Goal: Task Accomplishment & Management: Manage account settings

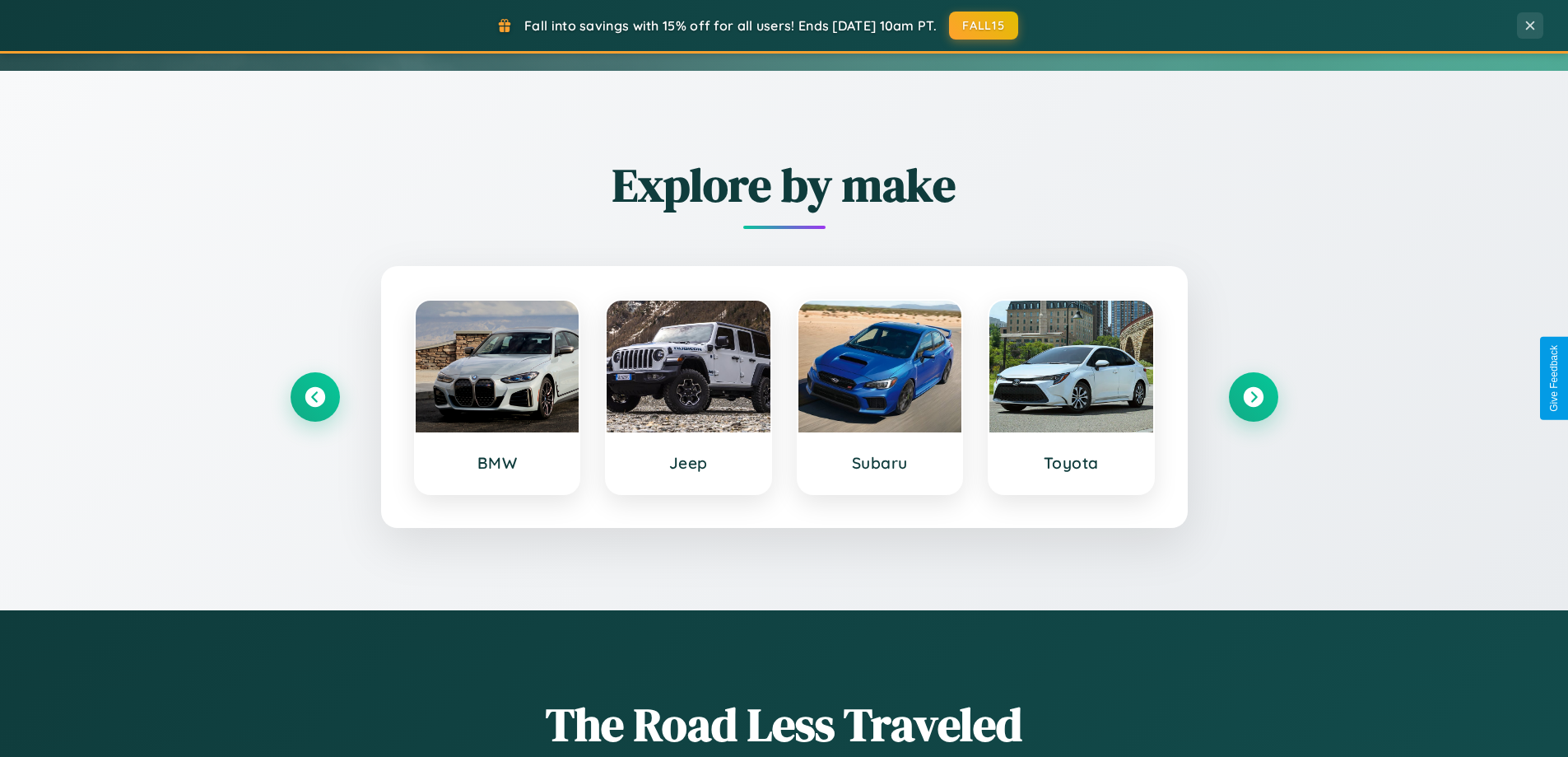
scroll to position [710, 0]
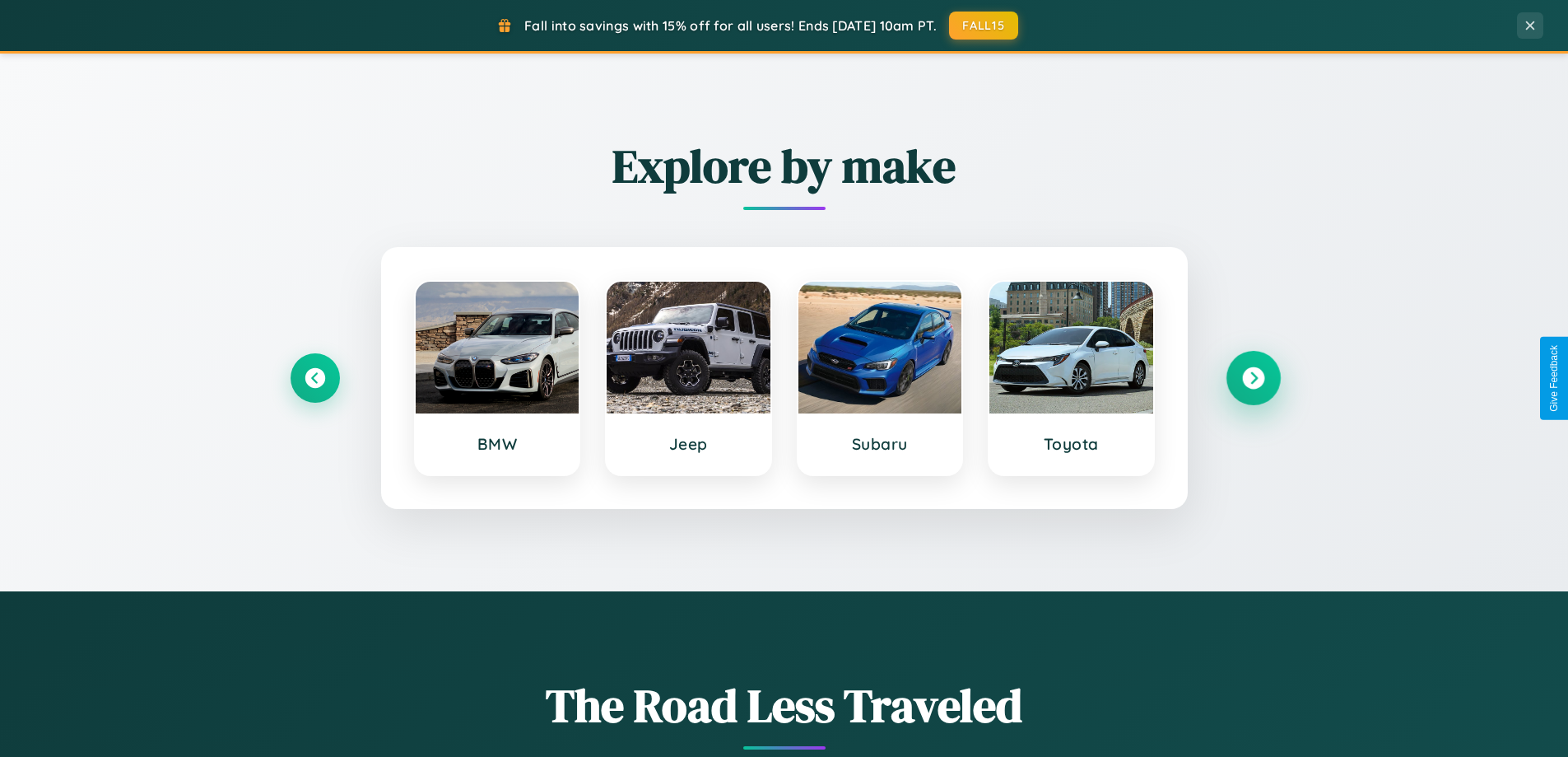
click at [1253, 378] on icon at bounding box center [1254, 378] width 22 height 22
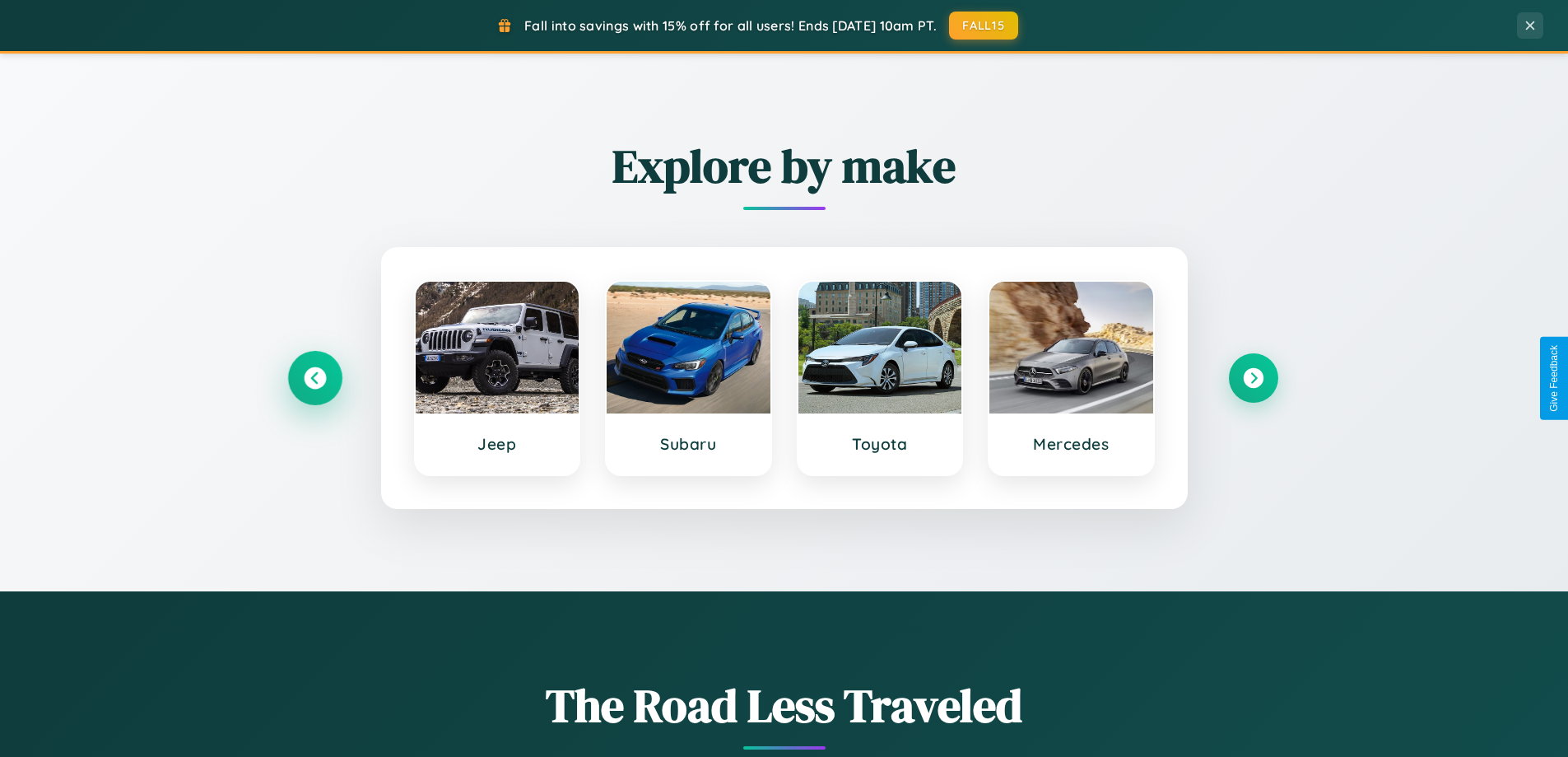
click at [314, 378] on icon at bounding box center [315, 378] width 22 height 22
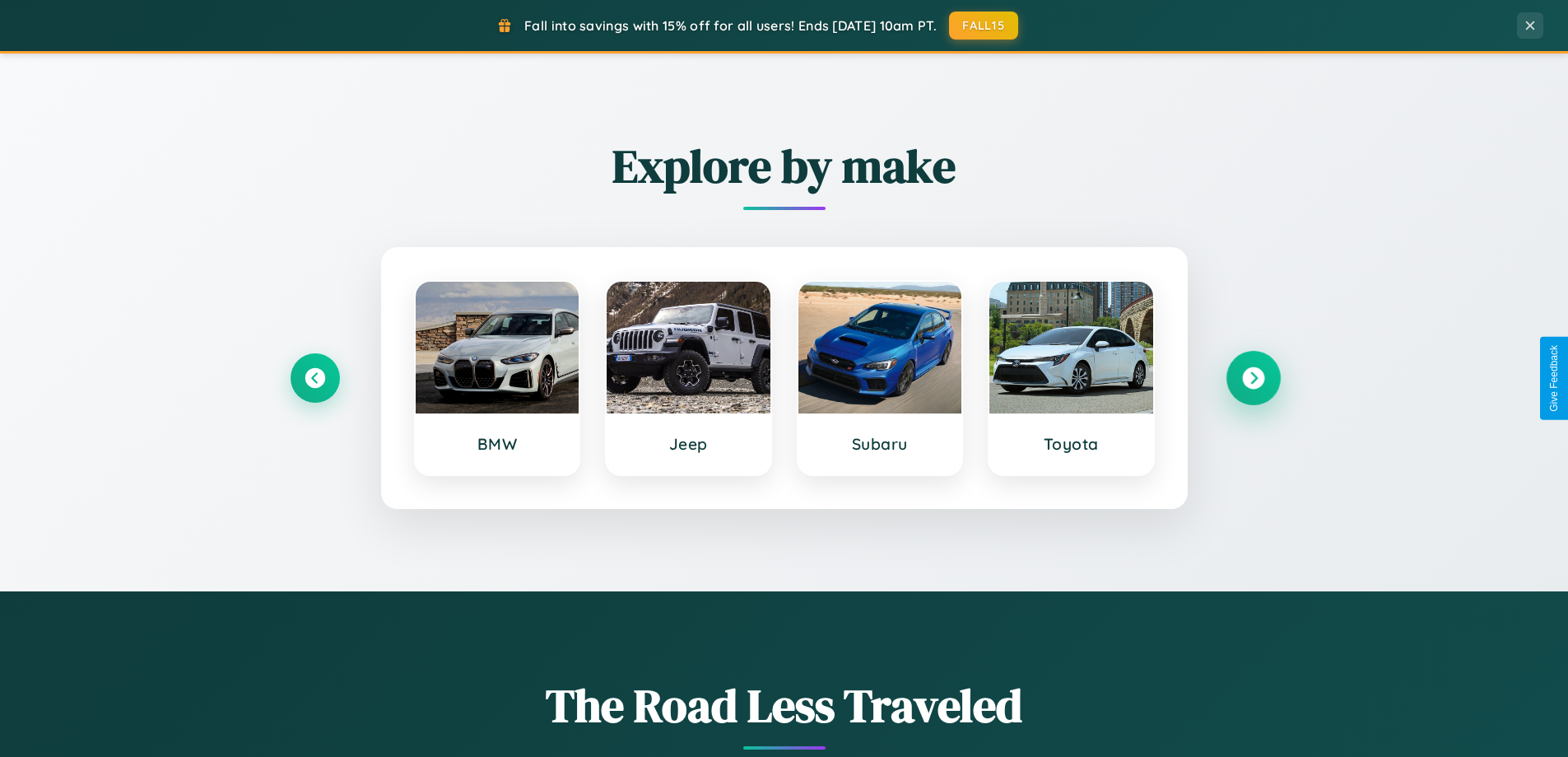
click at [1253, 378] on icon at bounding box center [1254, 378] width 22 height 22
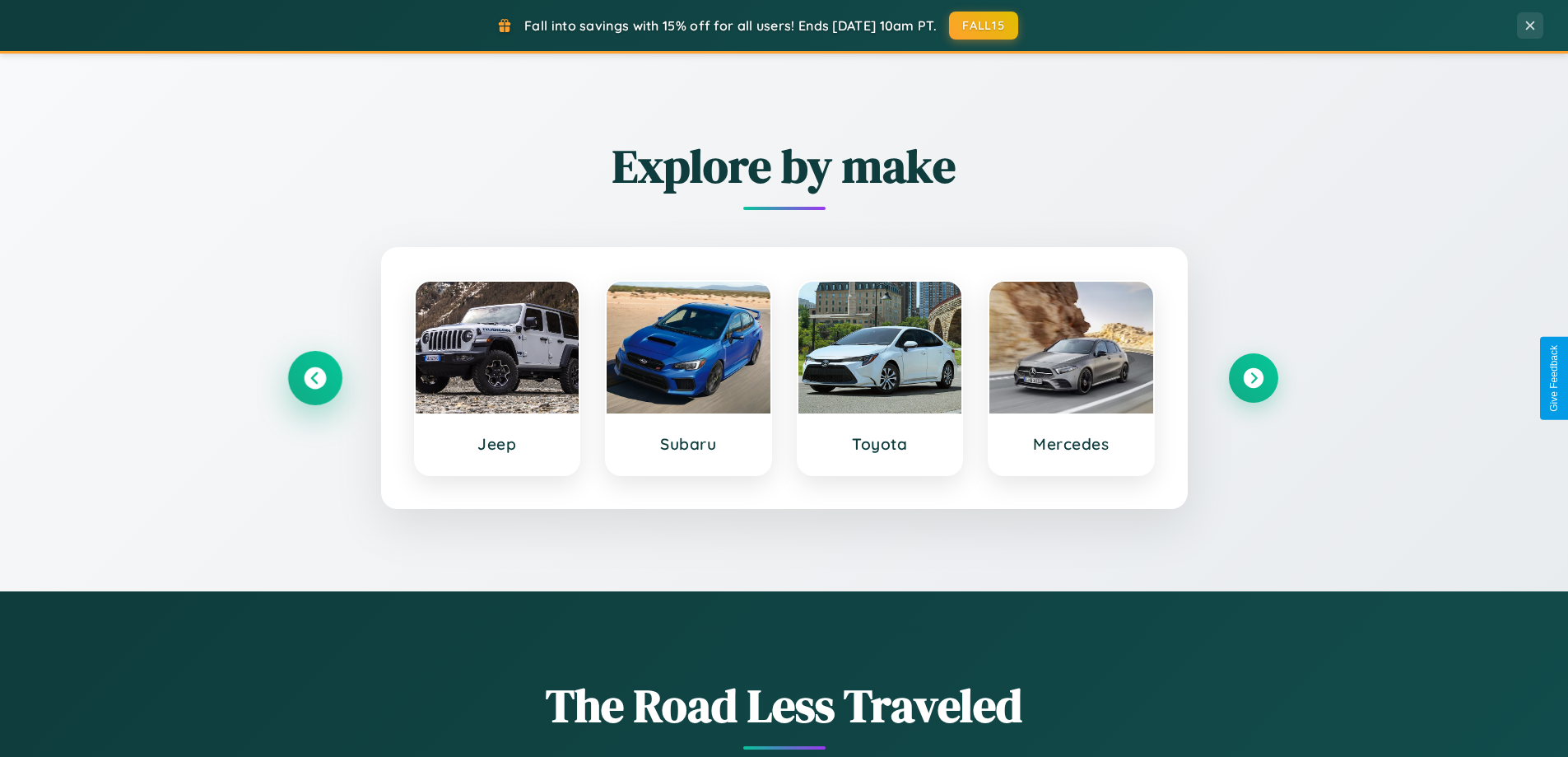
click at [314, 378] on icon at bounding box center [315, 378] width 22 height 22
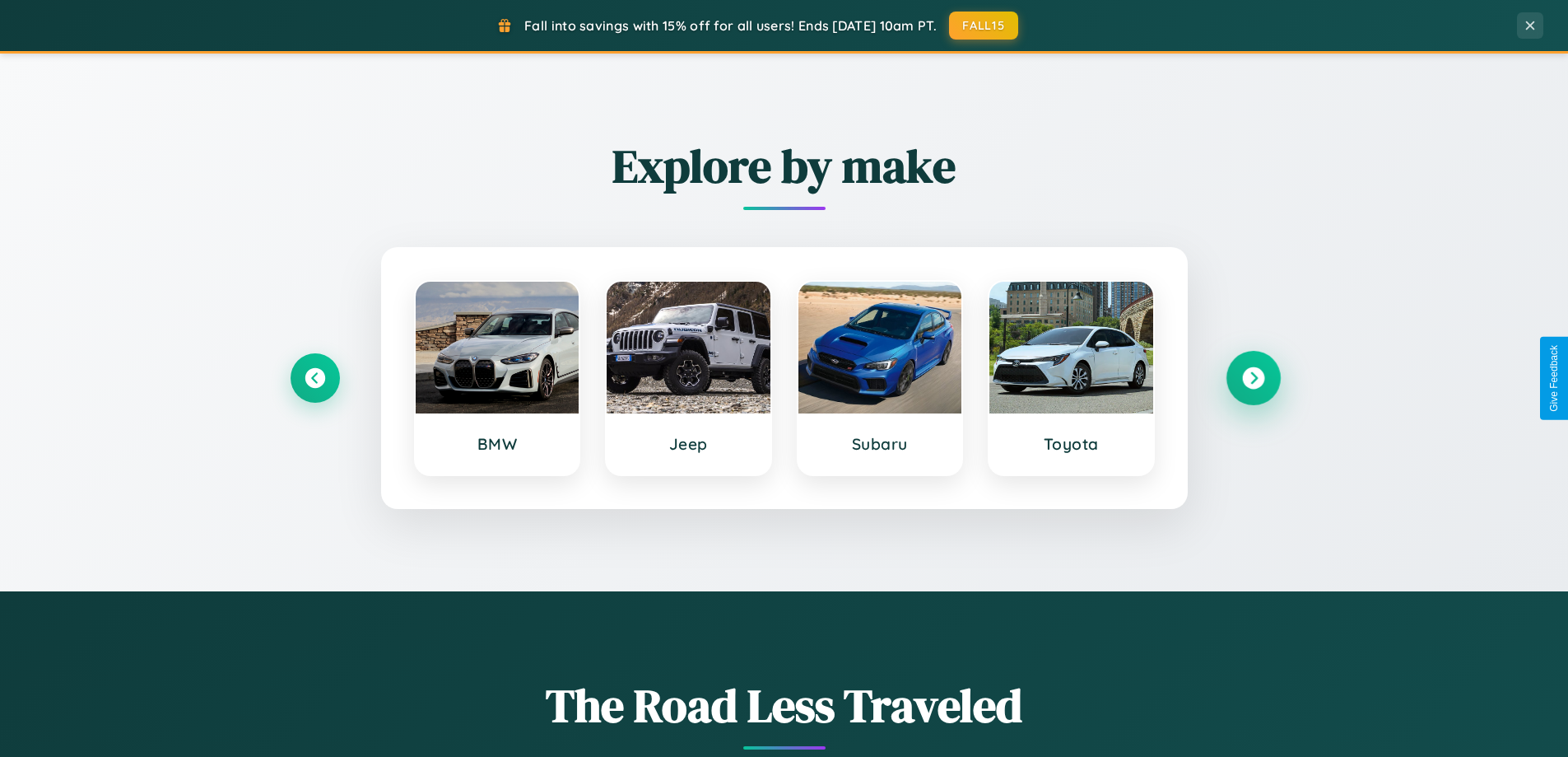
click at [1253, 378] on icon at bounding box center [1254, 378] width 22 height 22
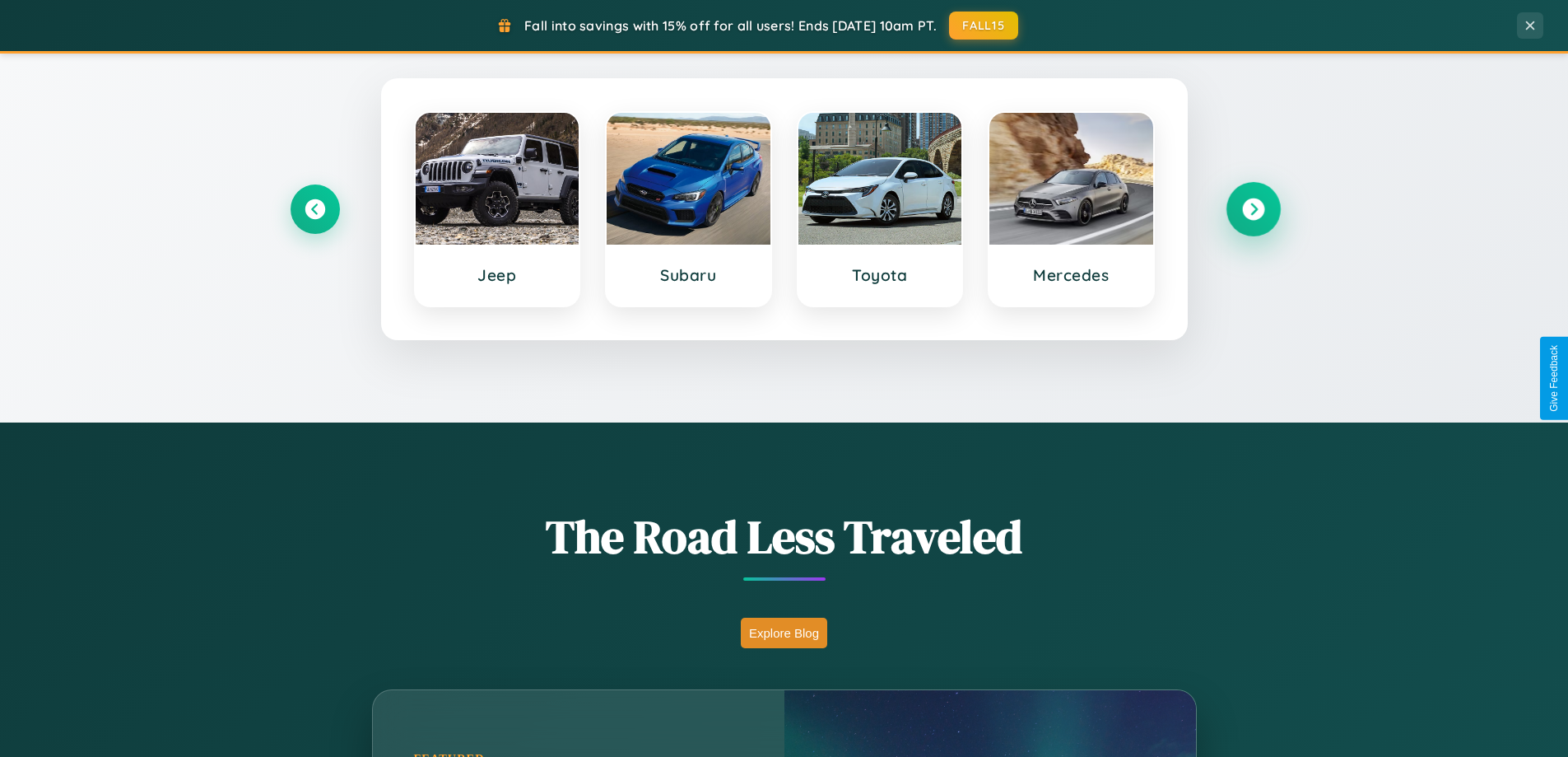
scroll to position [1133, 0]
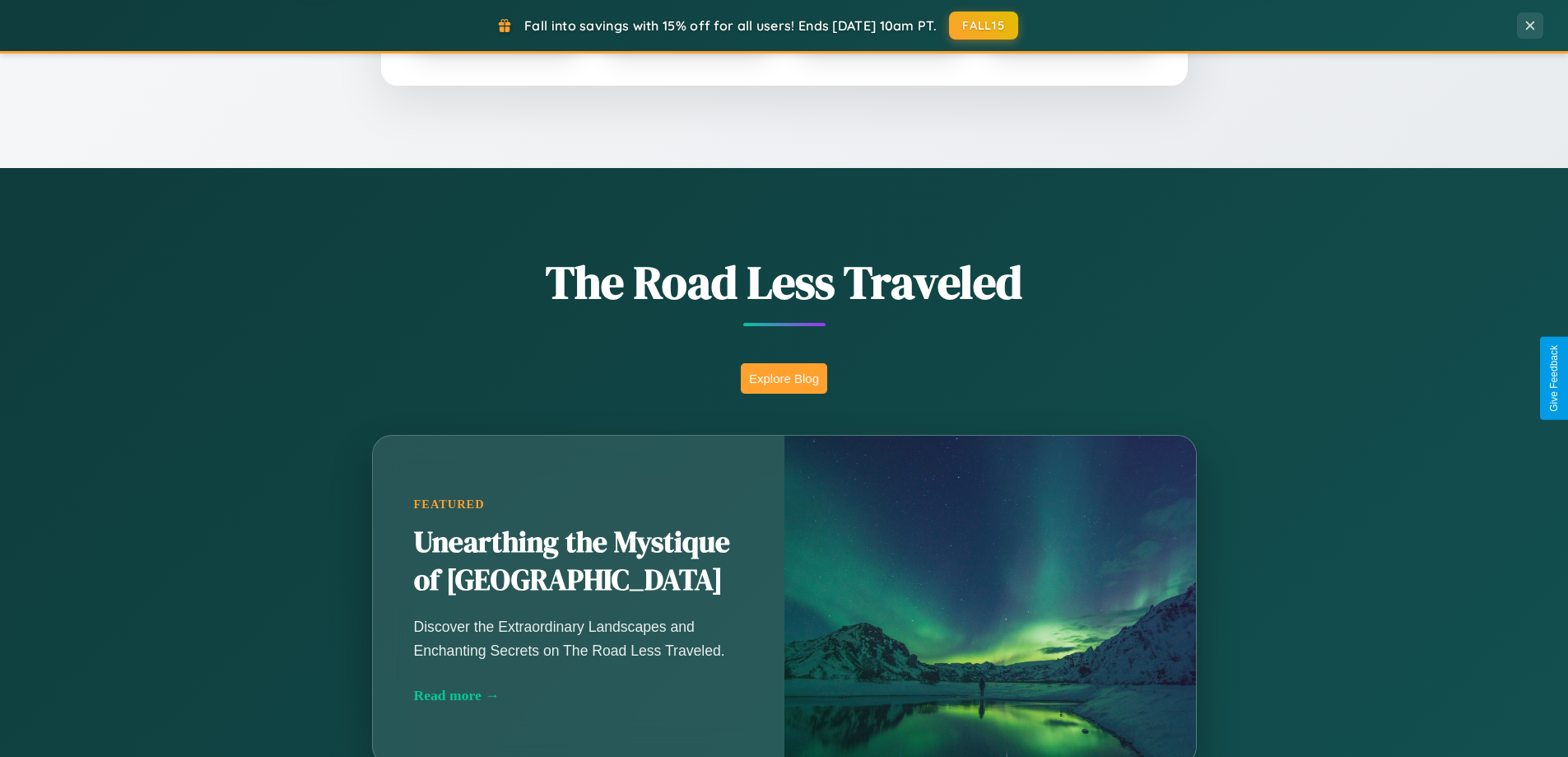
click at [784, 378] on button "Explore Blog" at bounding box center [784, 378] width 87 height 31
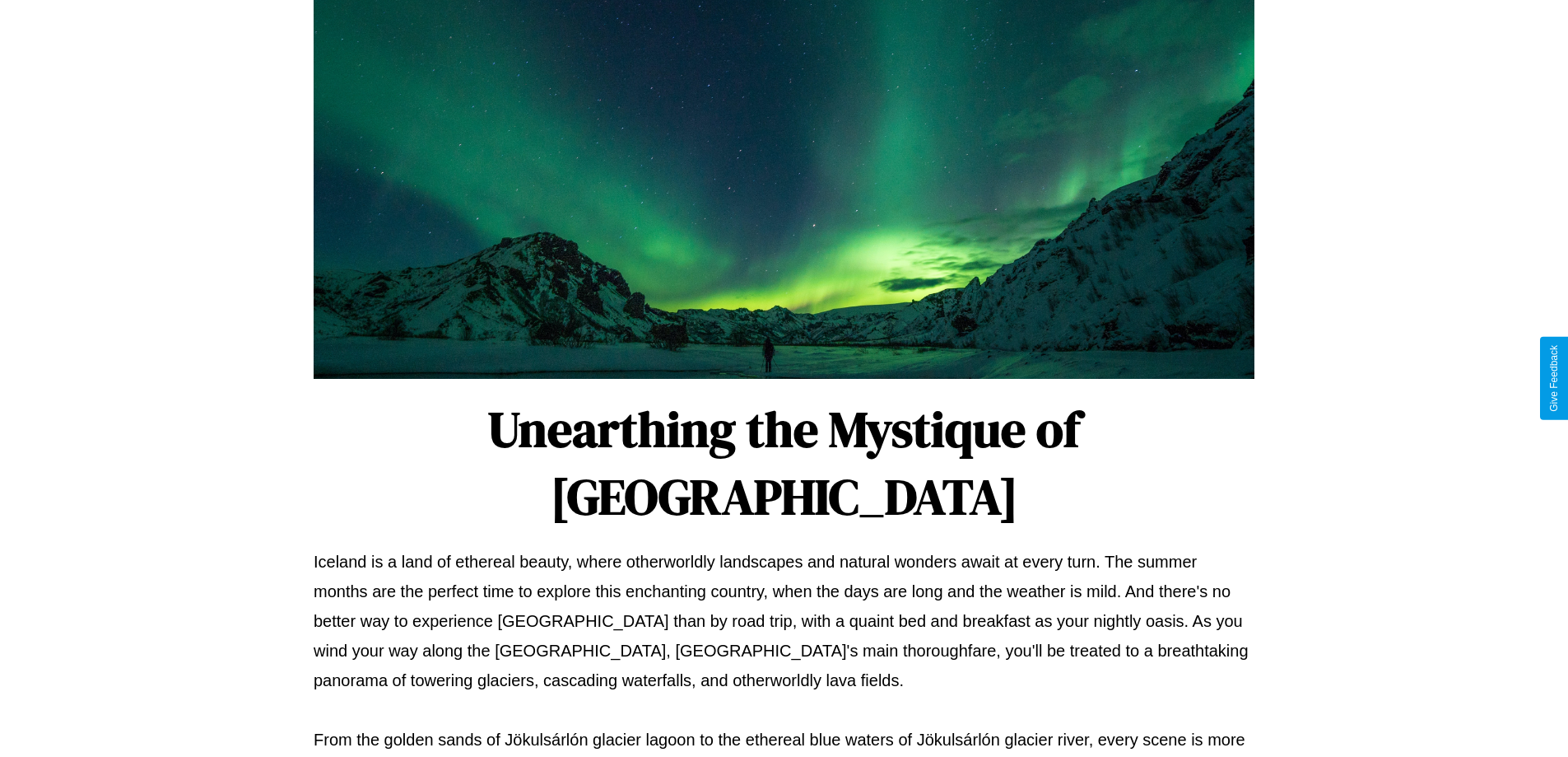
scroll to position [533, 0]
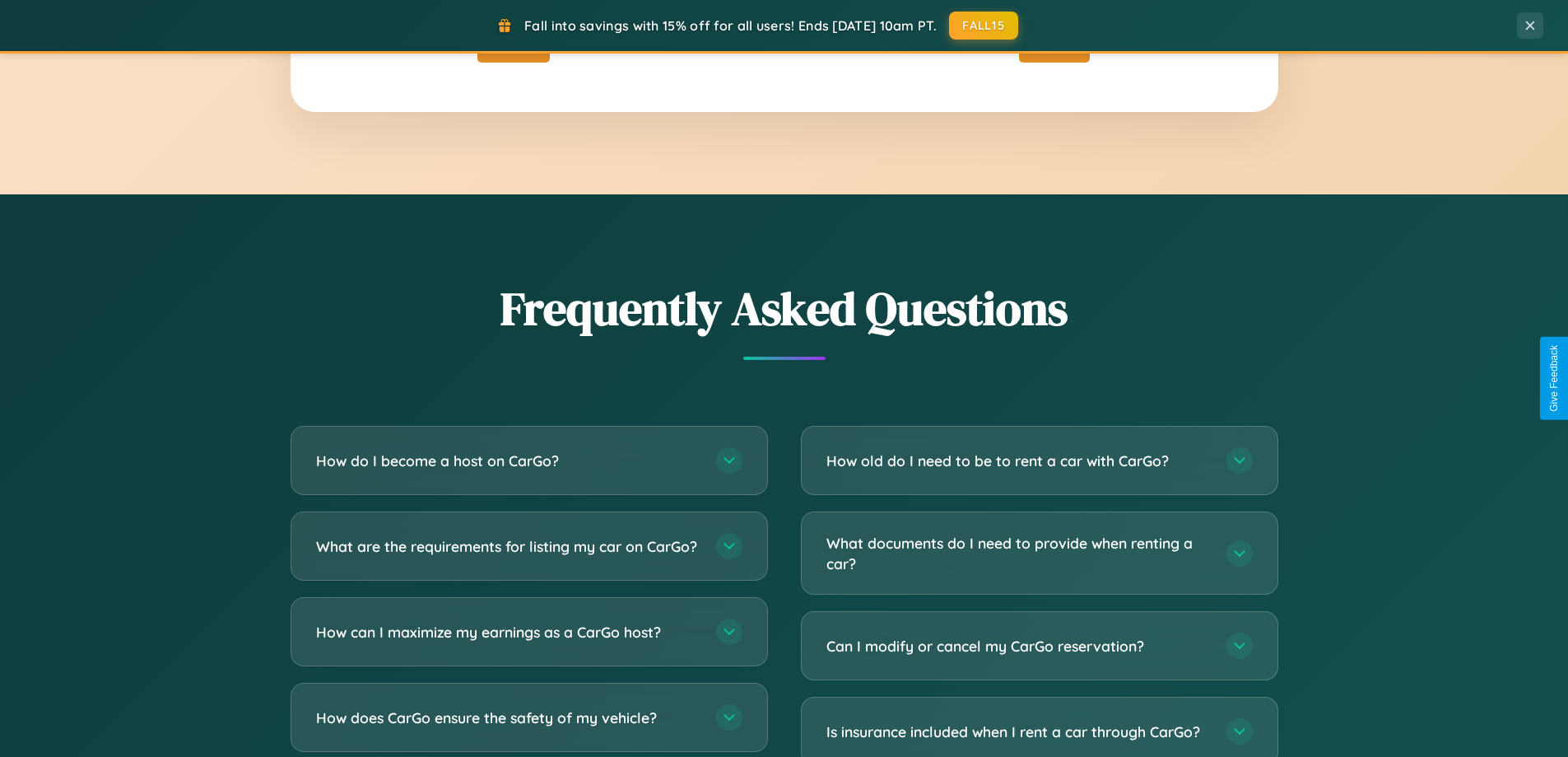
scroll to position [3169, 0]
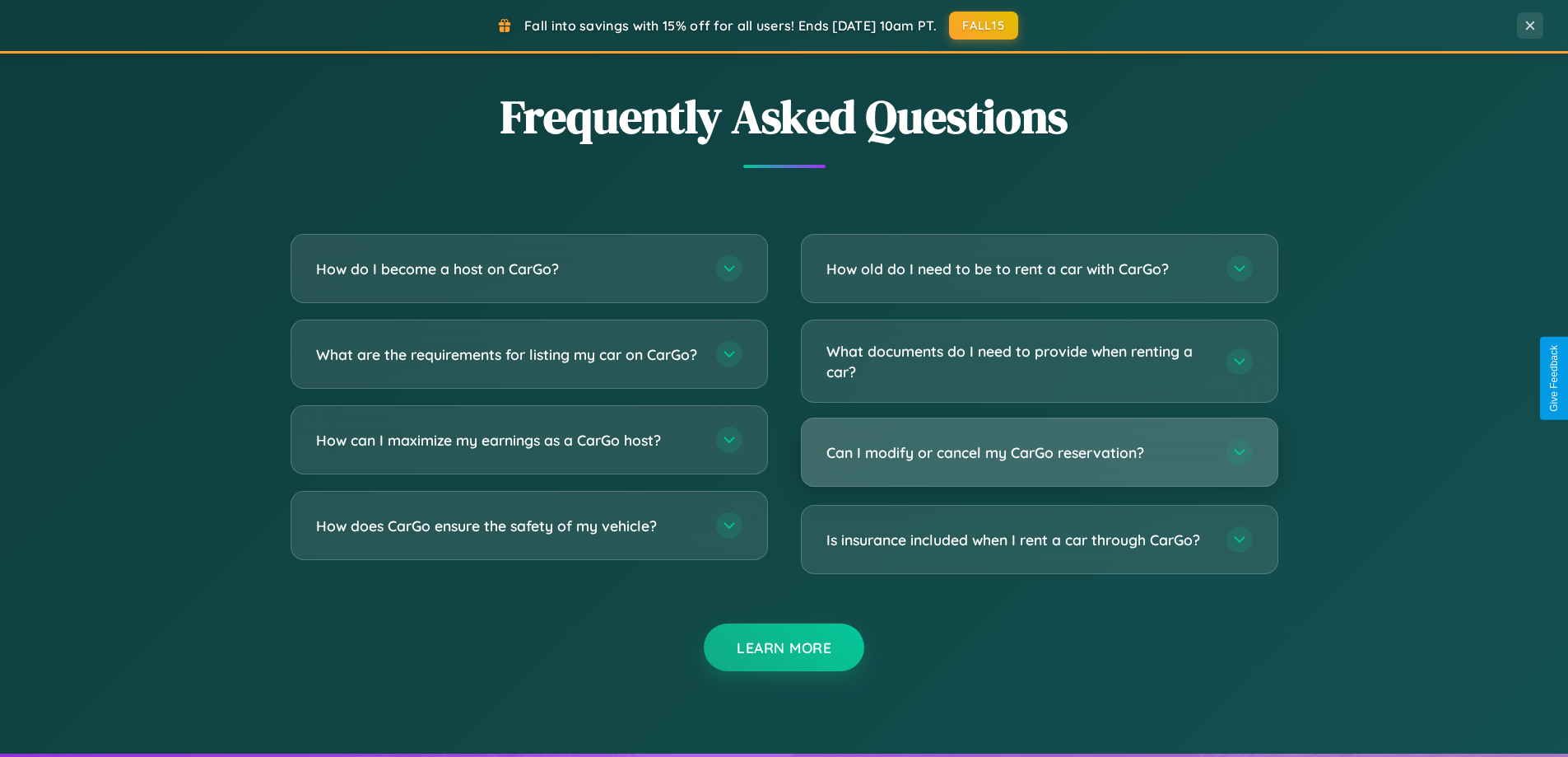
click at [1039, 452] on h3 "Can I modify or cancel my CarGo reservation?" at bounding box center [1018, 452] width 384 height 20
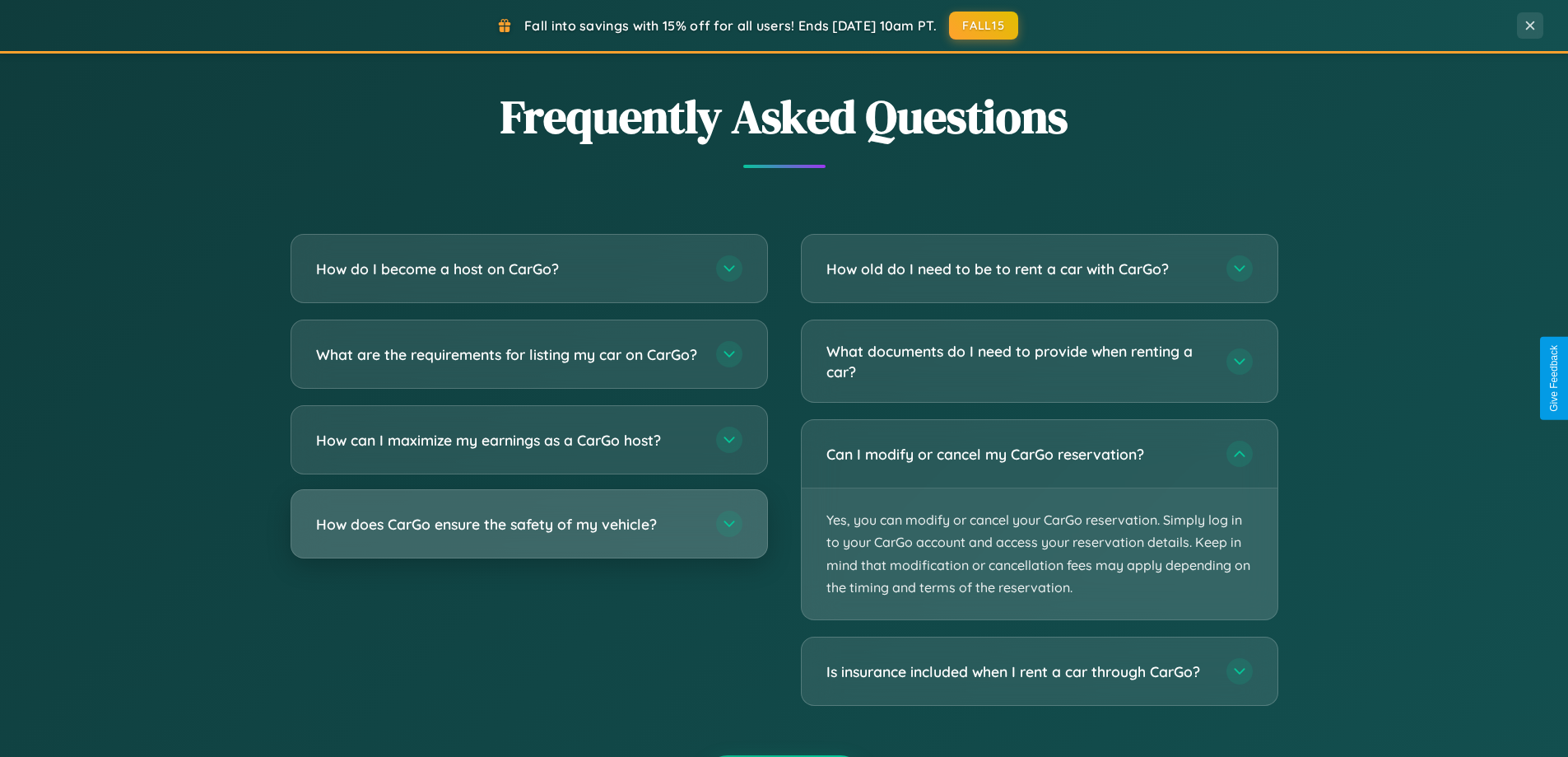
click at [528, 534] on h3 "How does CarGo ensure the safety of my vehicle?" at bounding box center [508, 524] width 384 height 20
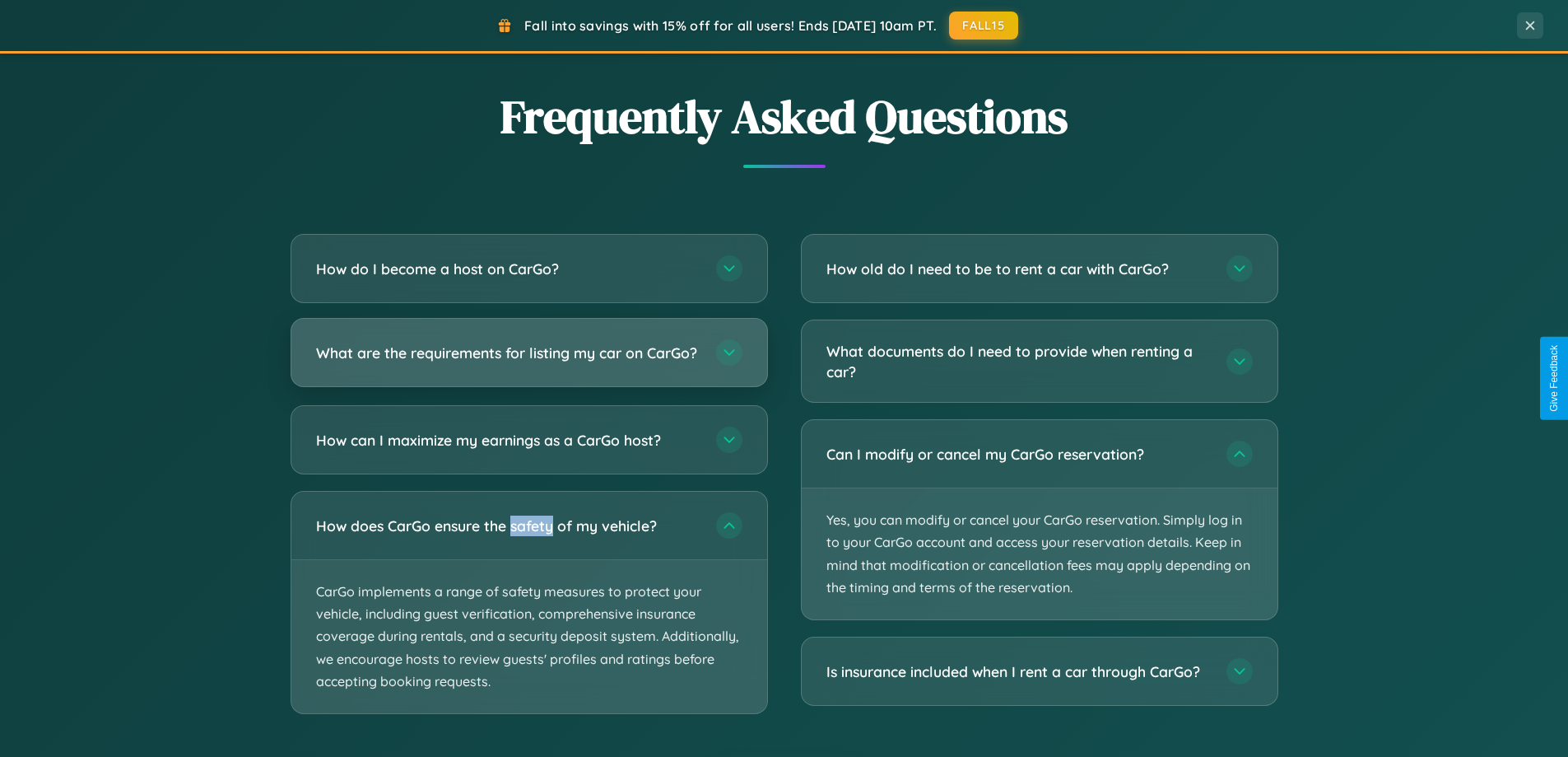
click at [528, 360] on h3 "What are the requirements for listing my car on CarGo?" at bounding box center [508, 353] width 384 height 20
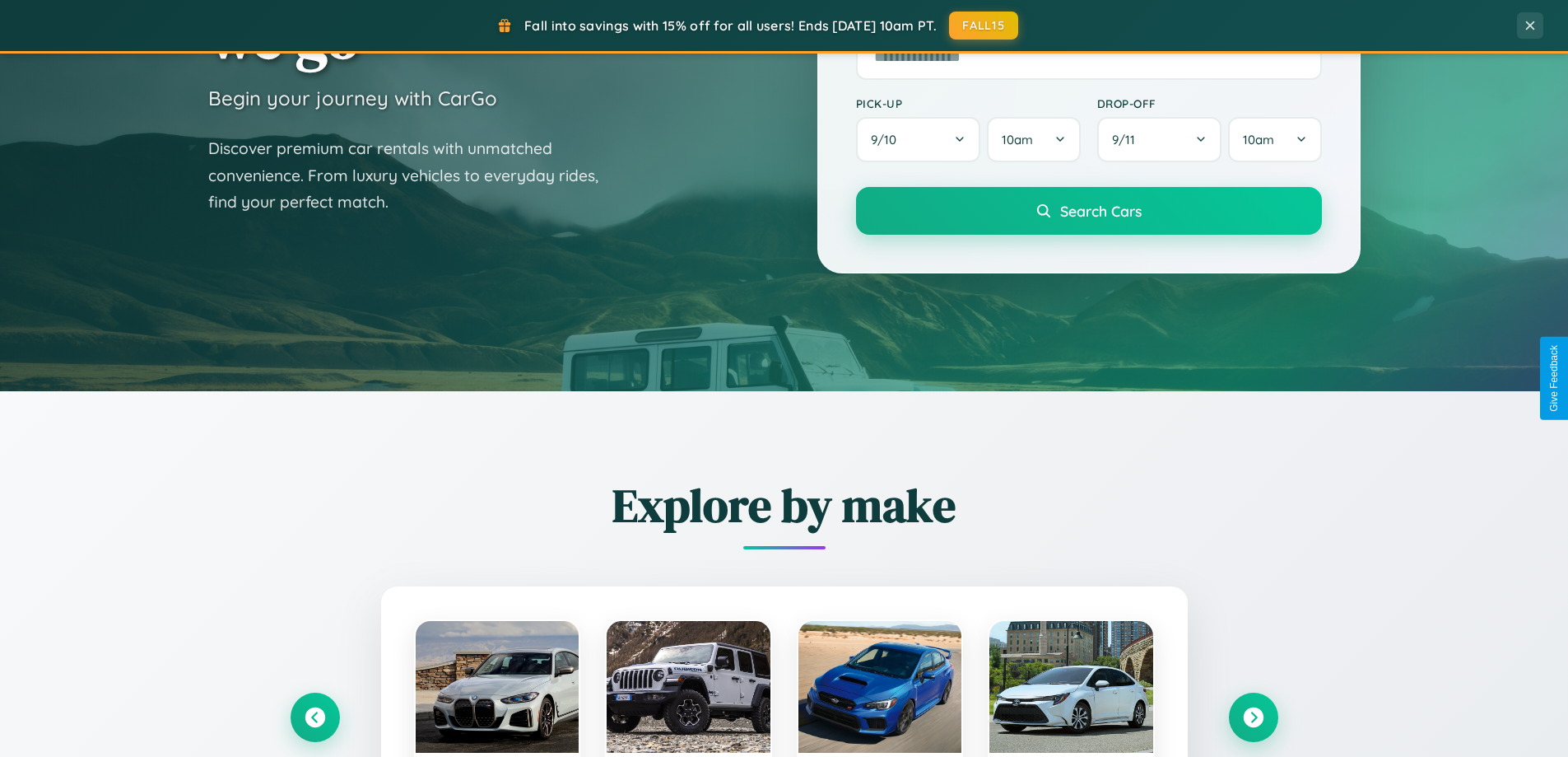
scroll to position [0, 0]
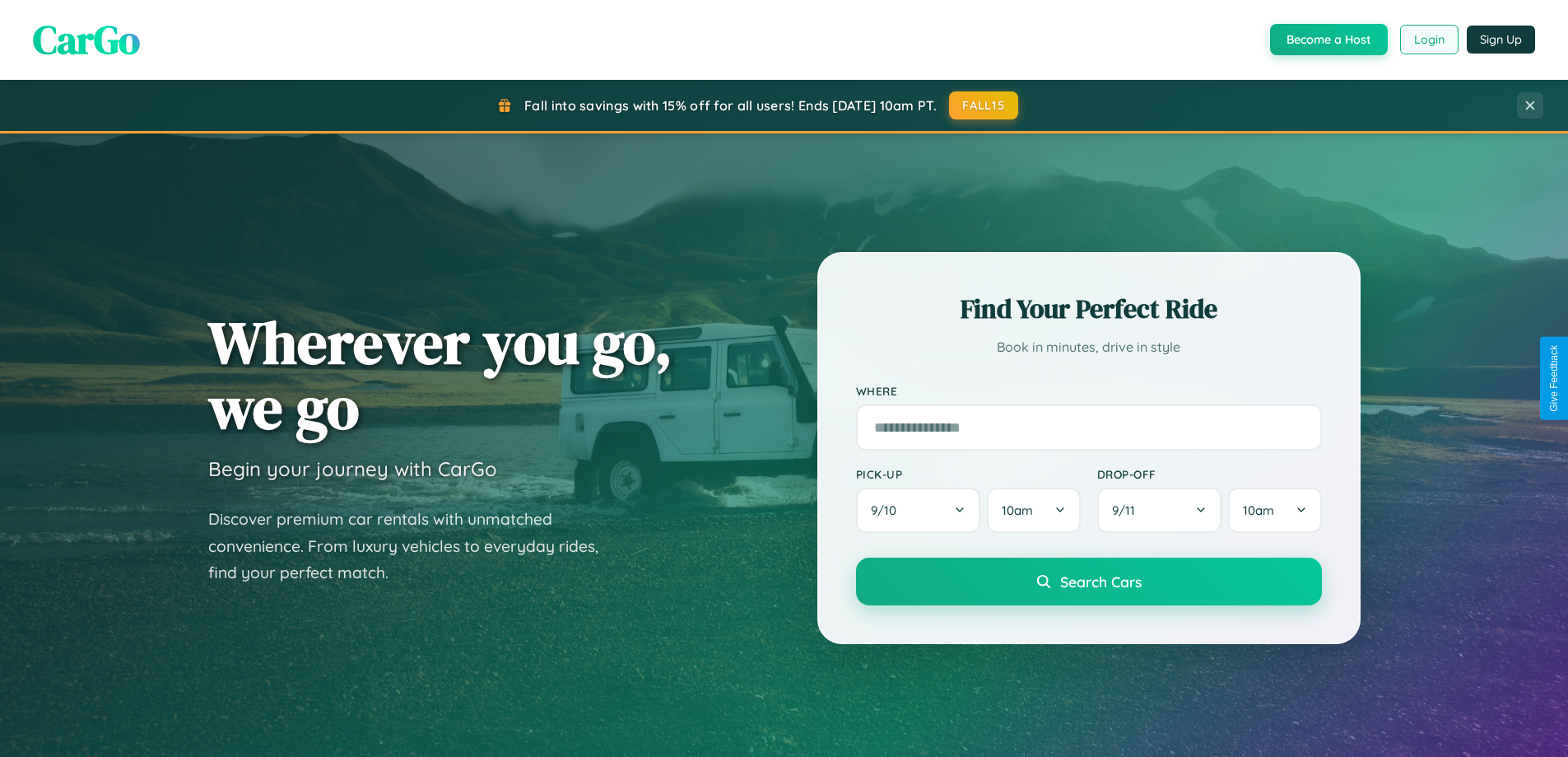
click at [1429, 40] on button "Login" at bounding box center [1430, 39] width 59 height 30
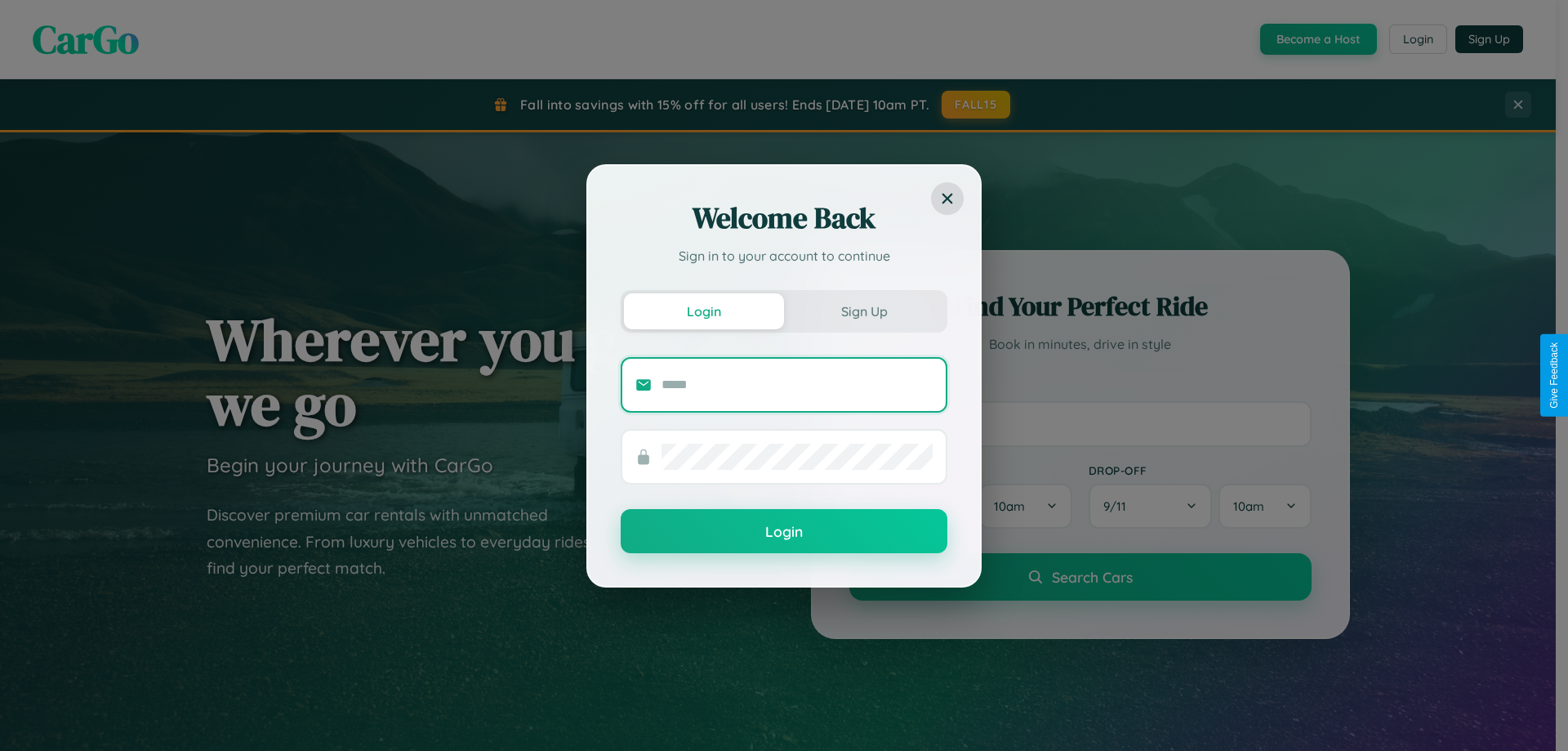
click at [797, 384] on input "text" at bounding box center [797, 384] width 271 height 26
type input "**********"
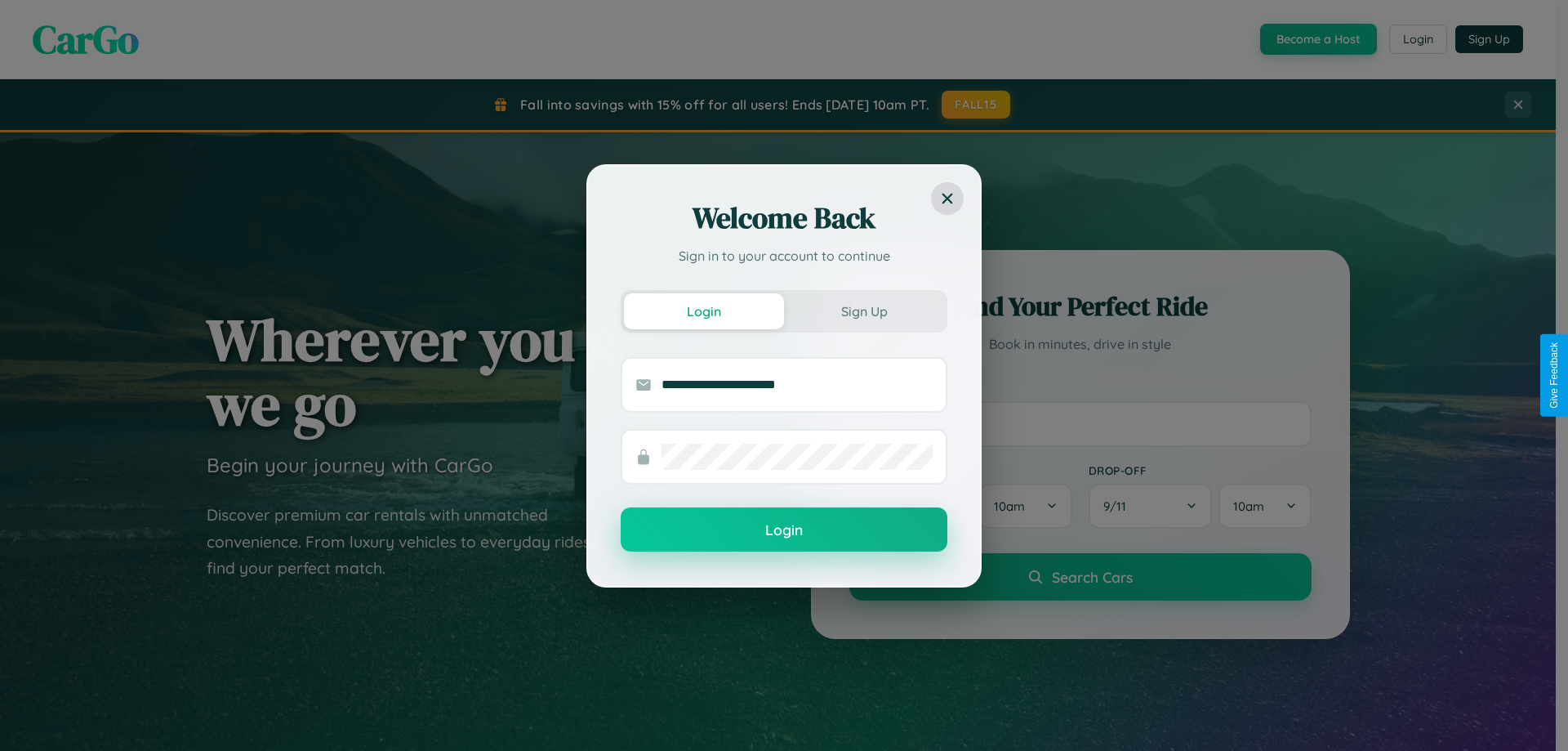
click at [784, 530] on button "Login" at bounding box center [784, 529] width 327 height 44
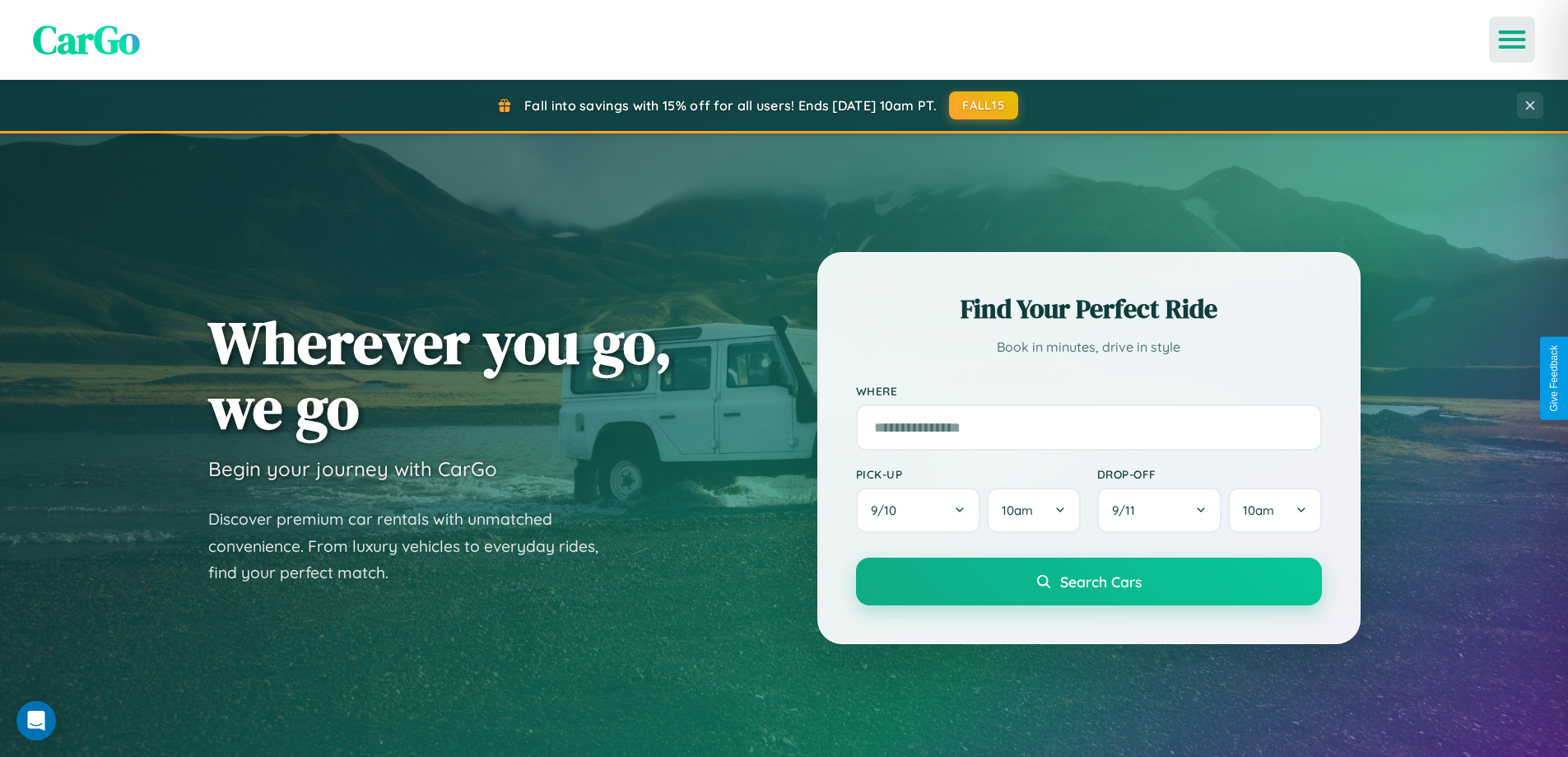
click at [1513, 40] on icon "Open menu" at bounding box center [1513, 39] width 24 height 14
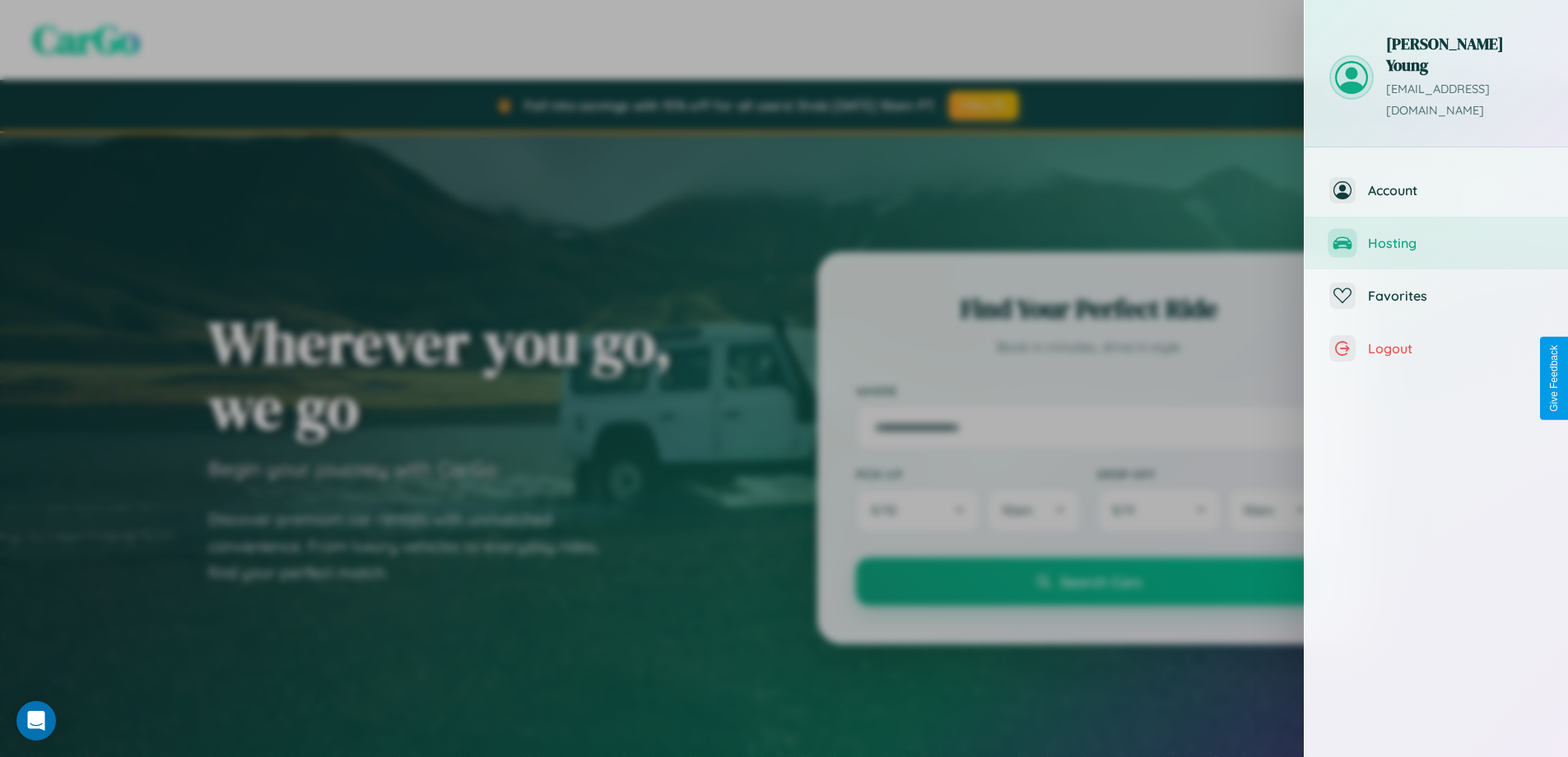
click at [1436, 234] on span "Hosting" at bounding box center [1456, 242] width 175 height 16
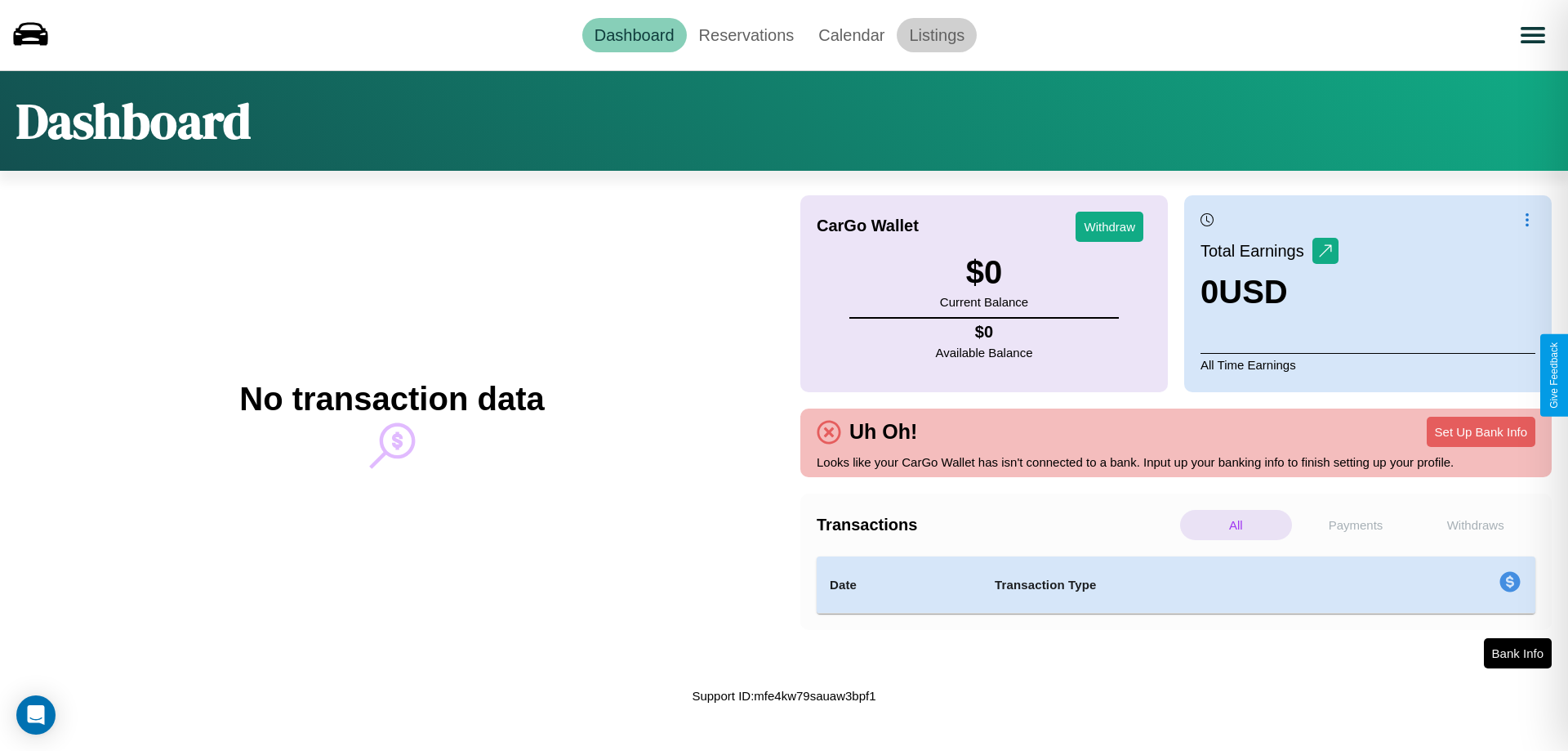
click at [937, 35] on link "Listings" at bounding box center [936, 35] width 80 height 35
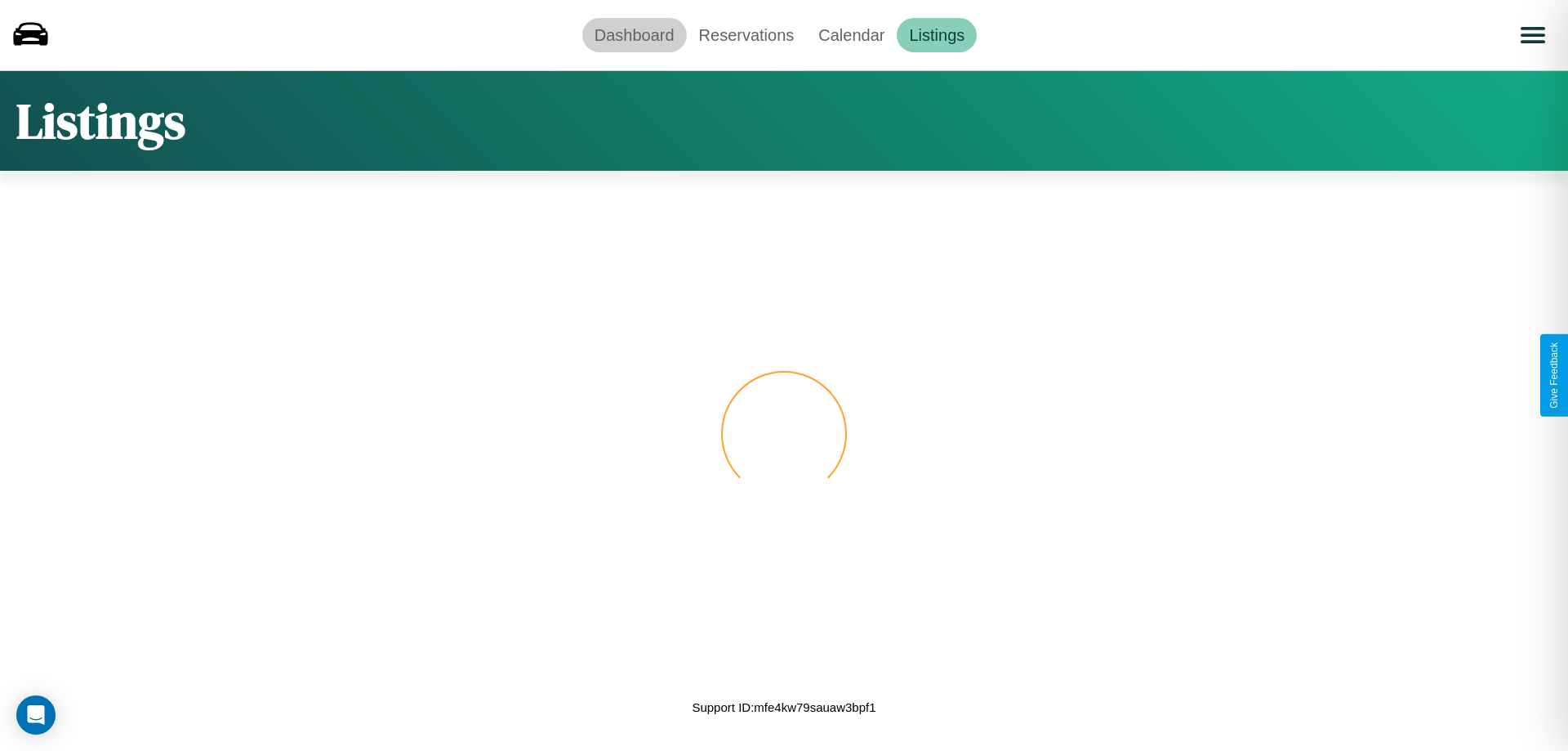
click at [634, 35] on link "Dashboard" at bounding box center [634, 35] width 104 height 35
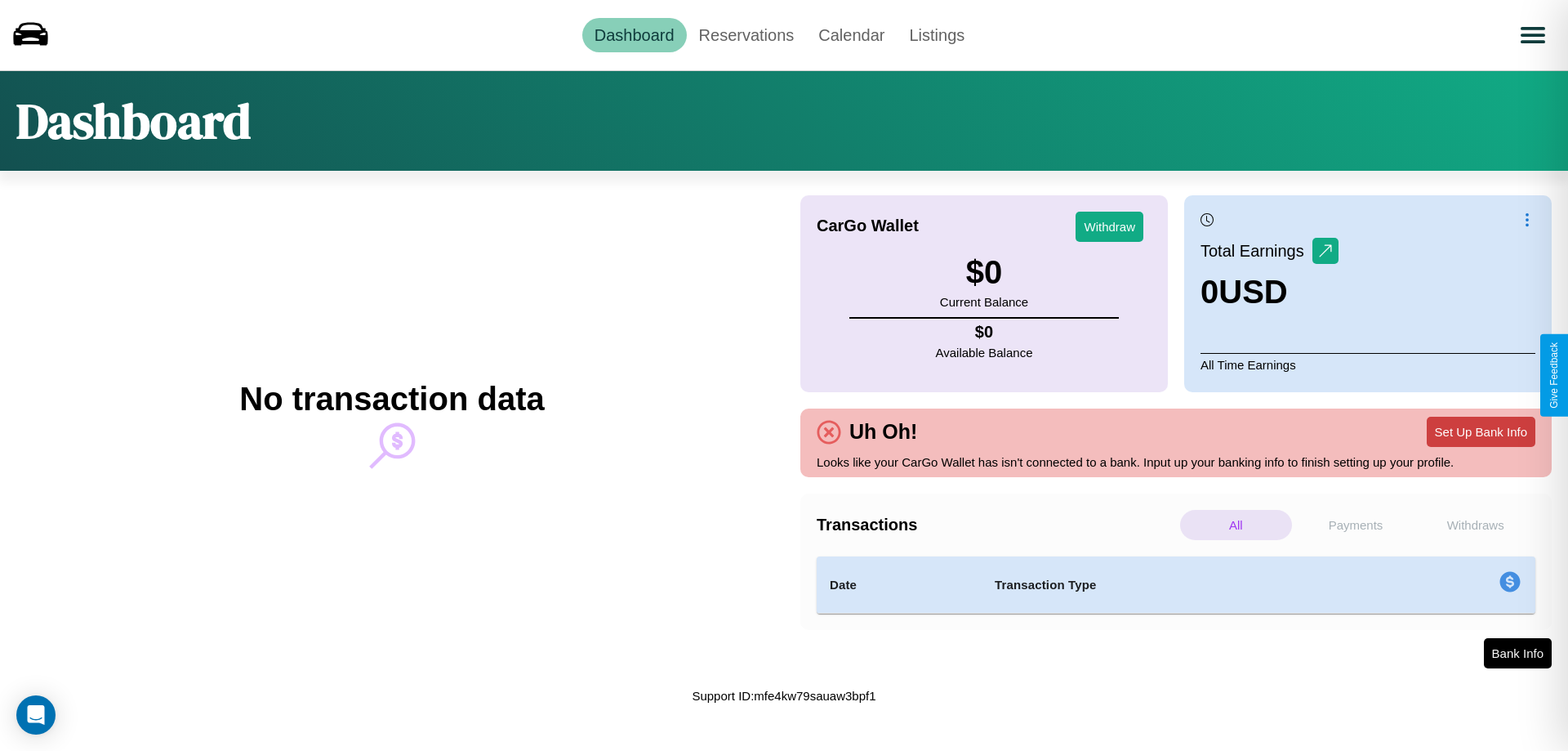
click at [1480, 432] on button "Set Up Bank Info" at bounding box center [1480, 432] width 109 height 30
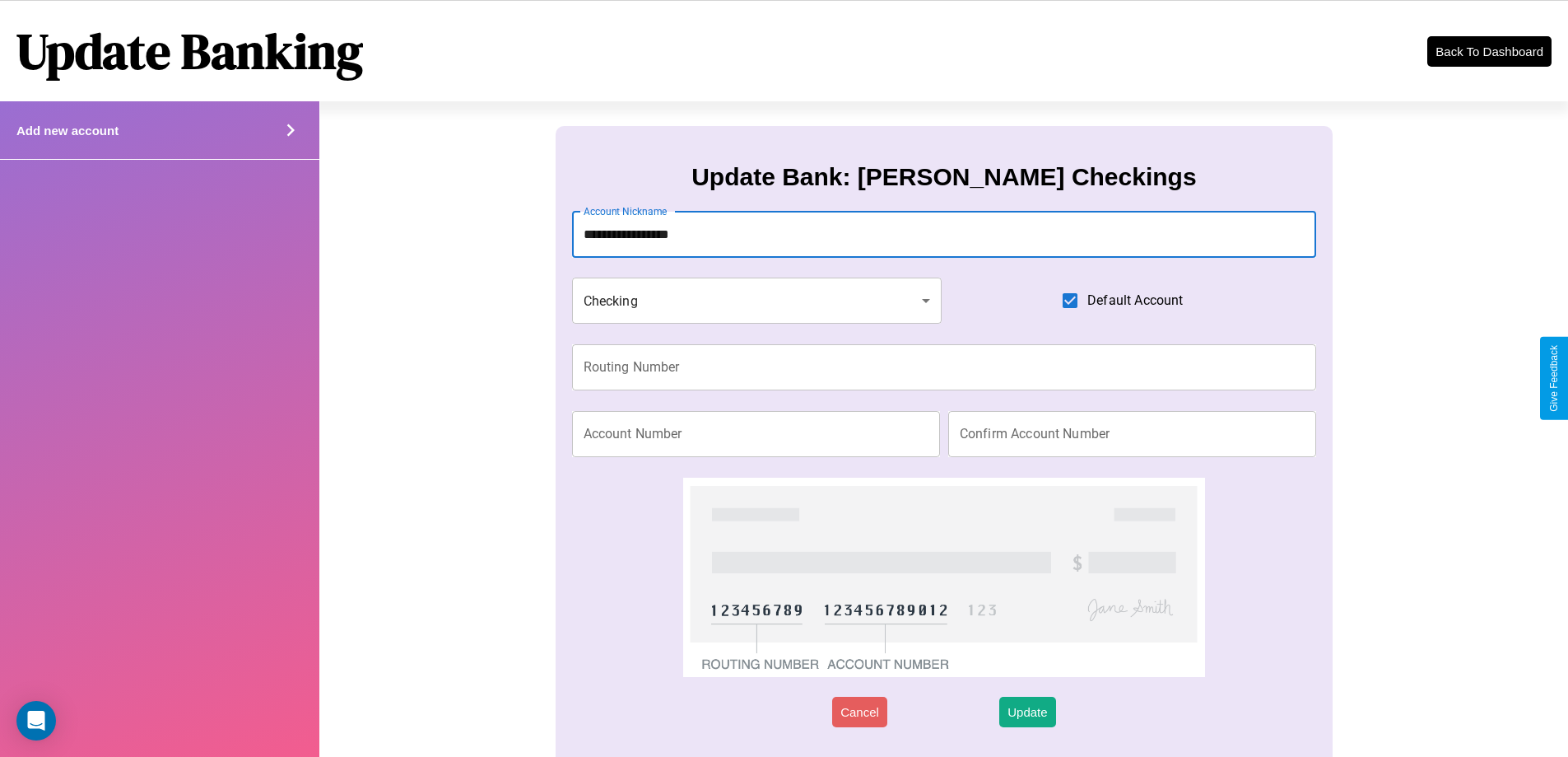
type input "**********"
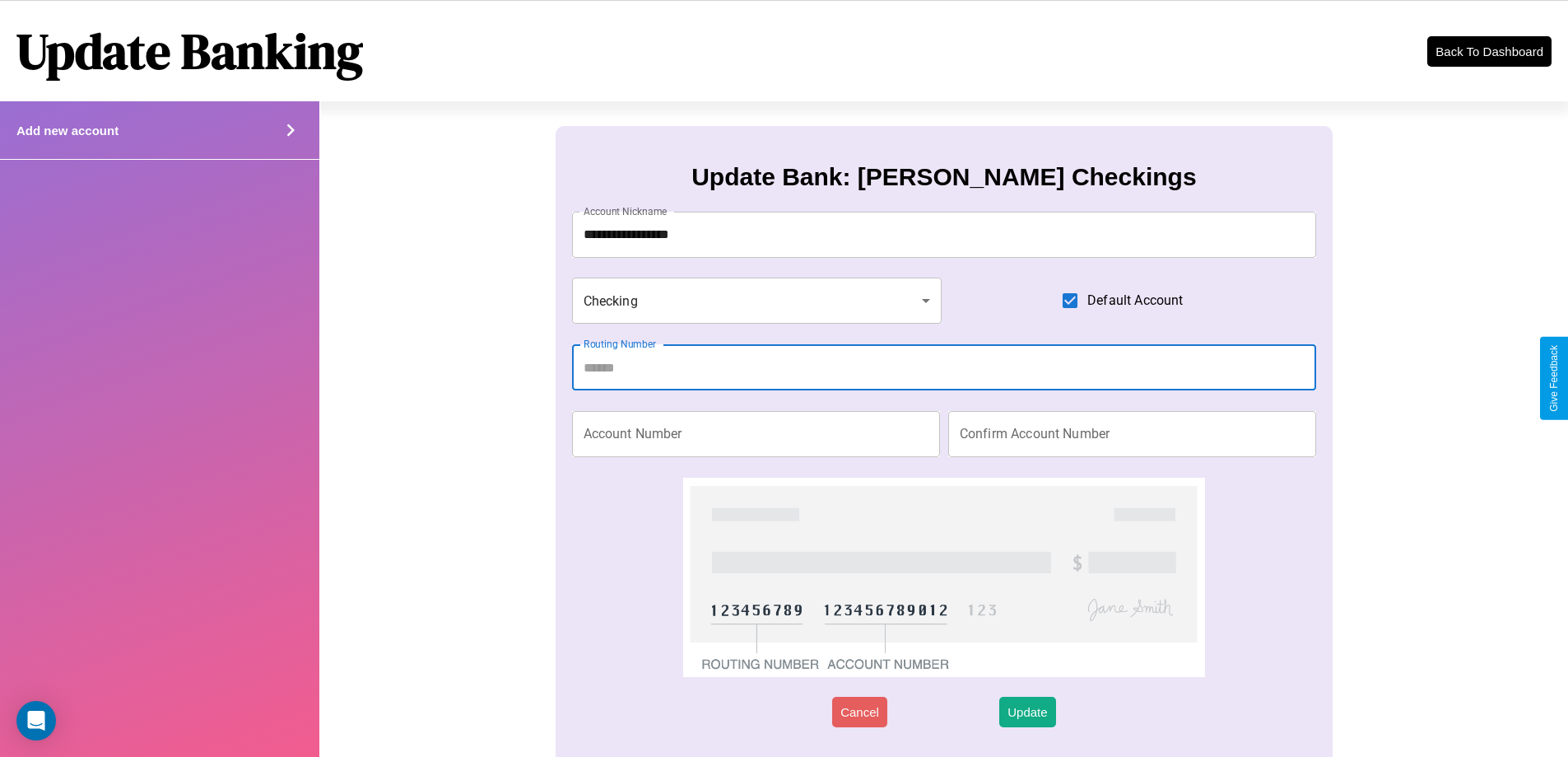
click at [944, 367] on input "Routing Number" at bounding box center [945, 367] width 745 height 46
type input "*********"
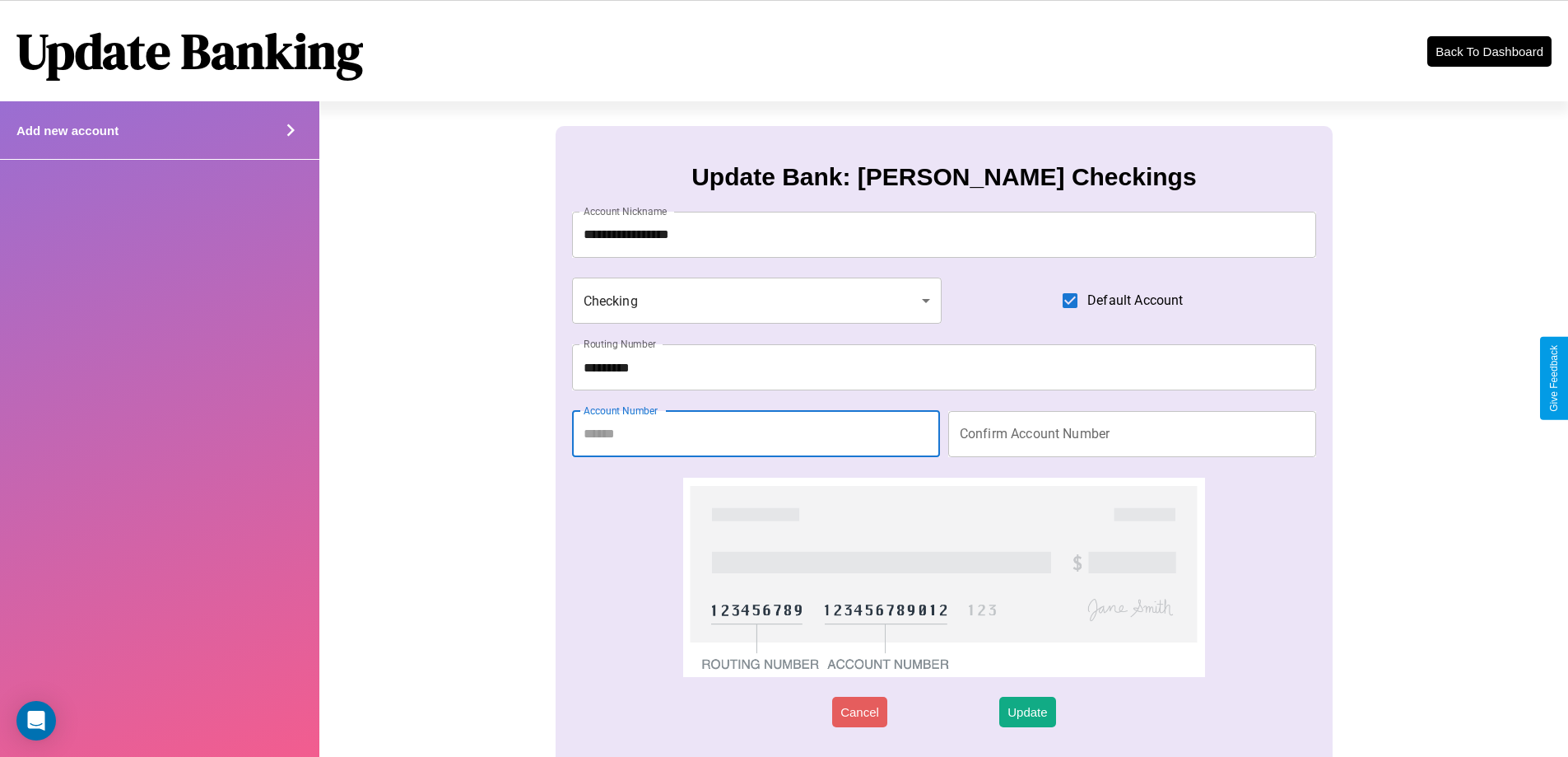
click at [756, 433] on input "Account Number" at bounding box center [756, 434] width 368 height 46
type input "********"
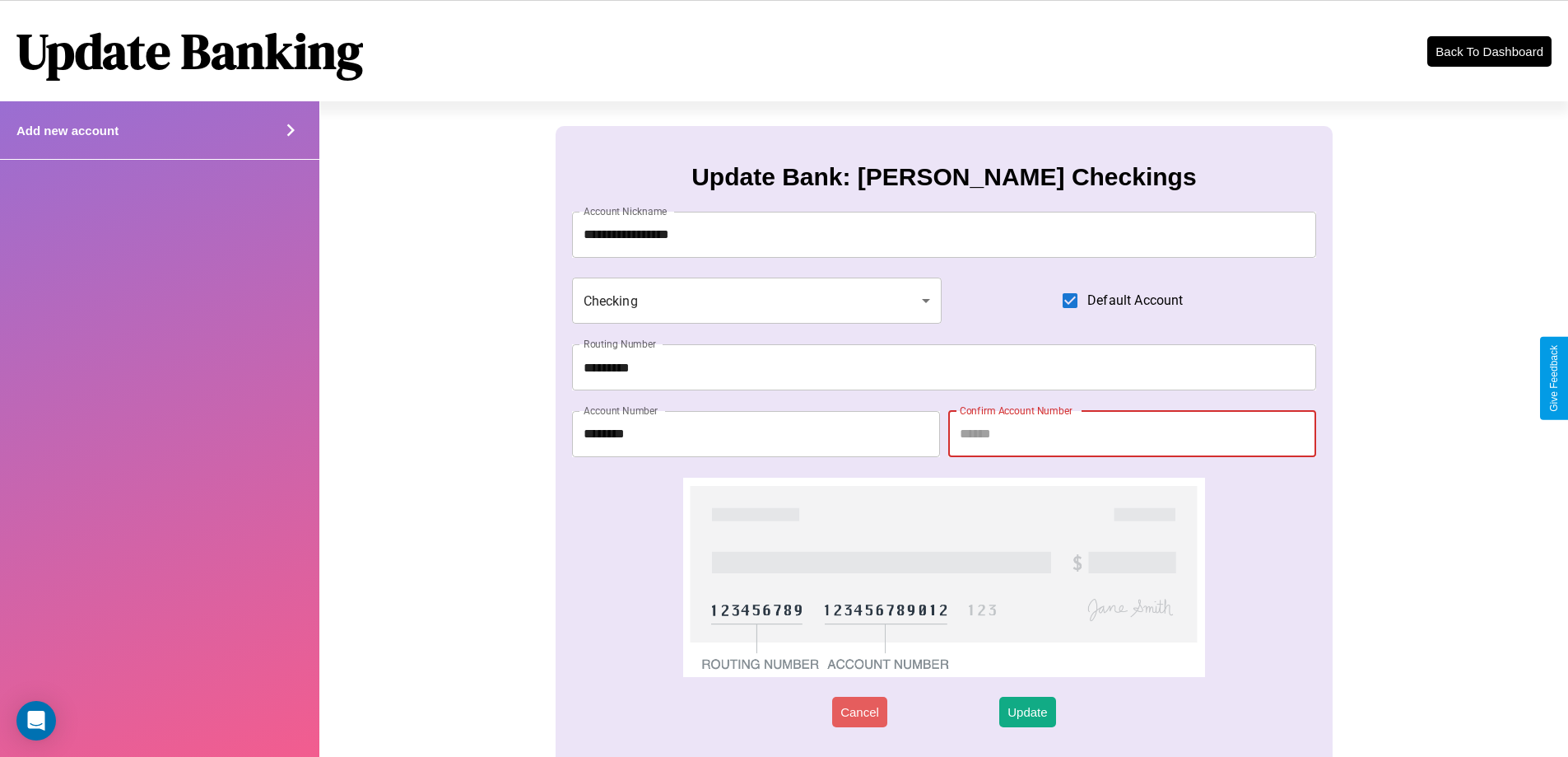
click at [1132, 433] on input "Confirm Account Number" at bounding box center [1132, 434] width 368 height 46
type input "********"
